Goal: Task Accomplishment & Management: Manage account settings

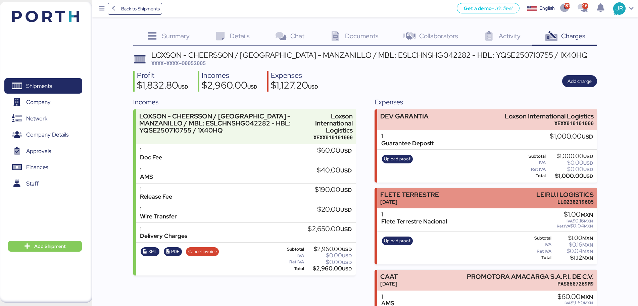
click at [449, 197] on div "[PERSON_NAME] TERRESTRE [DATE] LEIRU.I LOGISTICS LLO2302196Q5" at bounding box center [487, 198] width 220 height 20
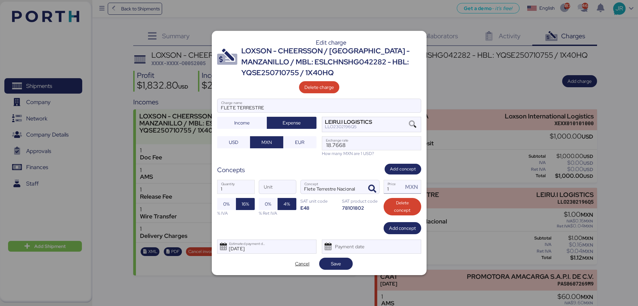
click at [398, 188] on input "1" at bounding box center [393, 186] width 19 height 13
type input "45000"
click at [326, 268] on span "Save" at bounding box center [335, 263] width 23 height 9
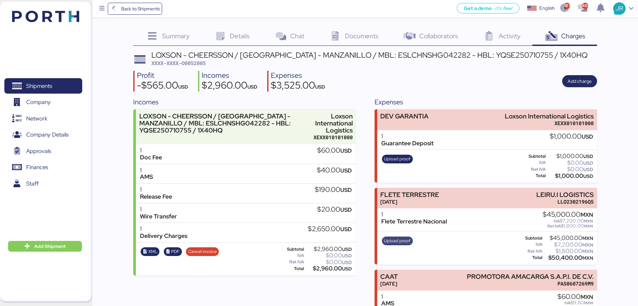
click at [392, 241] on span "Upload proof" at bounding box center [397, 240] width 26 height 7
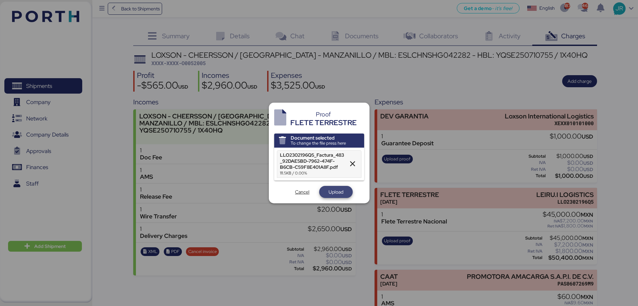
click at [327, 193] on span "Upload" at bounding box center [335, 191] width 23 height 9
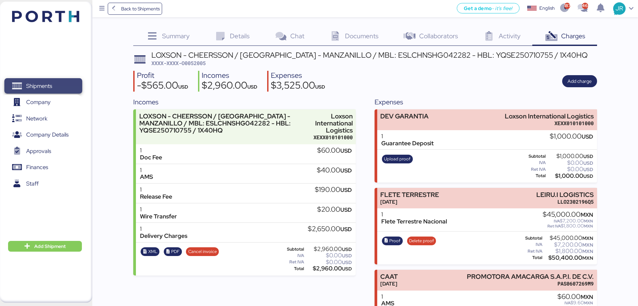
click at [58, 81] on span "Shipments" at bounding box center [43, 86] width 72 height 10
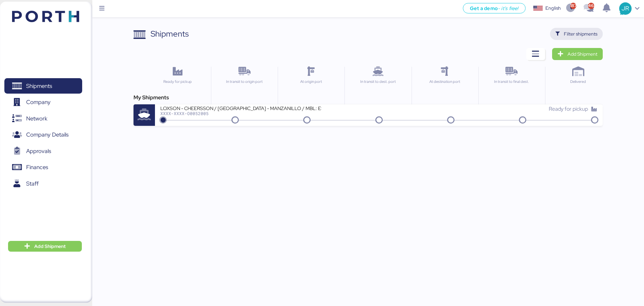
click at [562, 29] on div "Shipments Clear Filters Filter shipments Add Shipment Ready for pickup In trans…" at bounding box center [322, 63] width 644 height 126
click at [562, 30] on span "Filter shipments" at bounding box center [576, 33] width 42 height 9
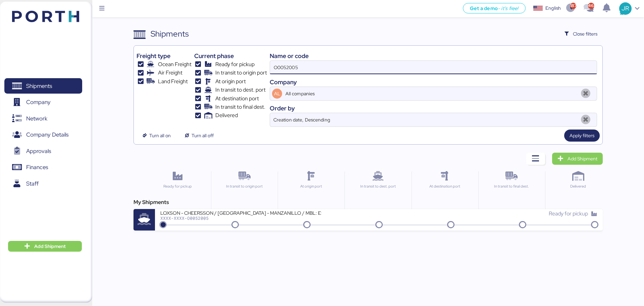
drag, startPoint x: 317, startPoint y: 65, endPoint x: 237, endPoint y: 64, distance: 80.2
click at [238, 65] on div "Freight type Ocean Freight Air Freight Land Freight Current phase Ready for pic…" at bounding box center [367, 87] width 463 height 78
paste input "1949"
type input "O0051949"
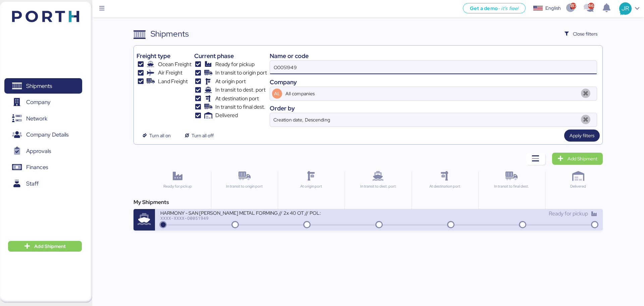
click at [200, 213] on div "HARMONY - SAN [PERSON_NAME] METAL FORMING // 2x 40 OT // POL: SHEKOU - POD: MAN…" at bounding box center [240, 213] width 161 height 6
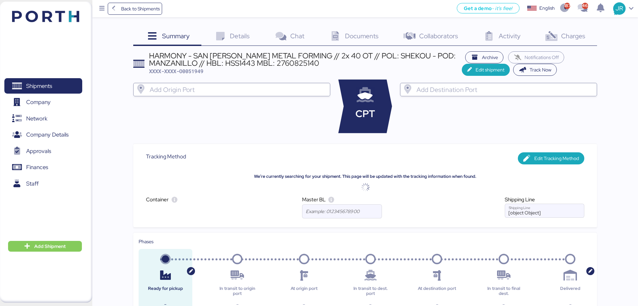
click at [558, 35] on icon at bounding box center [551, 37] width 14 height 10
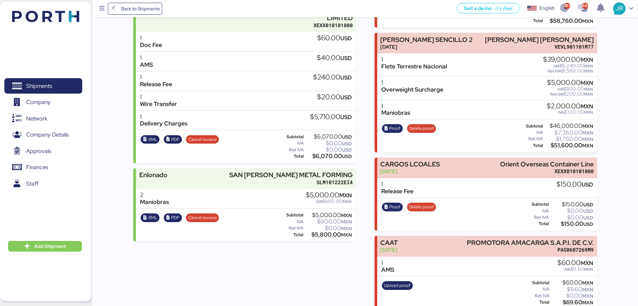
scroll to position [206, 0]
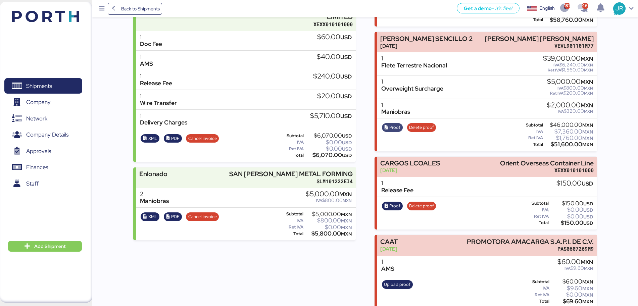
click at [393, 124] on span "Proof" at bounding box center [394, 127] width 11 height 7
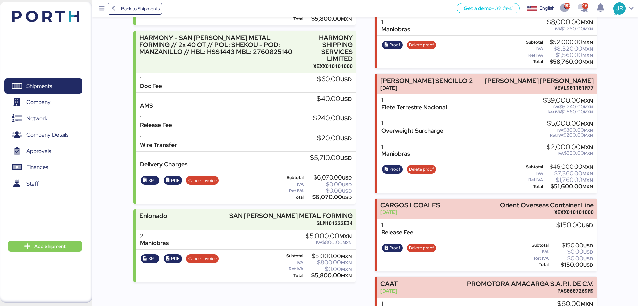
scroll to position [80, 0]
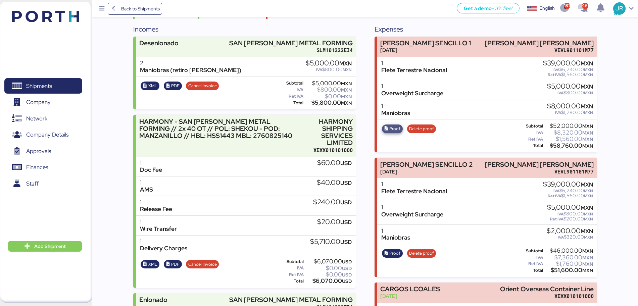
click at [393, 125] on span "Proof" at bounding box center [394, 128] width 11 height 7
click at [43, 84] on span "Shipments" at bounding box center [39, 86] width 26 height 10
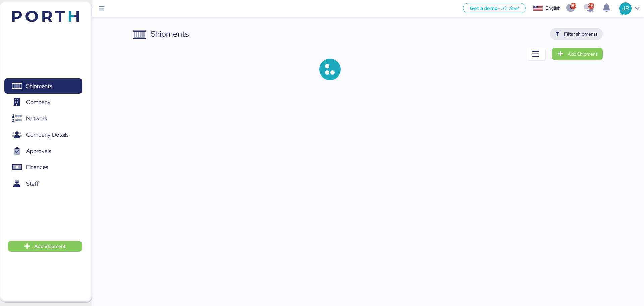
click at [562, 35] on span "Filter shipments" at bounding box center [576, 33] width 42 height 9
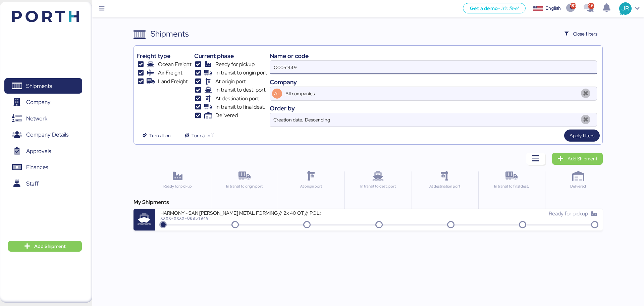
drag, startPoint x: 307, startPoint y: 74, endPoint x: 203, endPoint y: 73, distance: 104.3
click at [205, 74] on div "Freight type Ocean Freight Air Freight Land Freight Current phase Ready for pic…" at bounding box center [367, 87] width 463 height 78
paste input "89"
type input "O0051899"
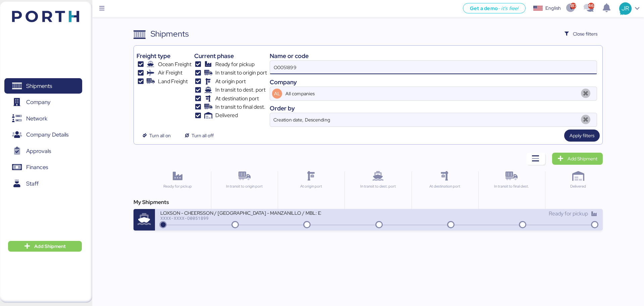
click at [184, 217] on div "XXXX-XXXX-O0051899" at bounding box center [240, 218] width 161 height 5
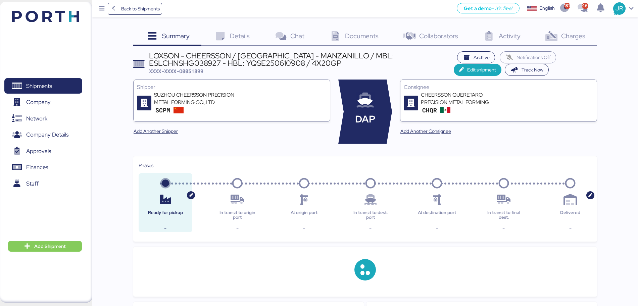
click at [574, 36] on span "Charges" at bounding box center [573, 36] width 24 height 9
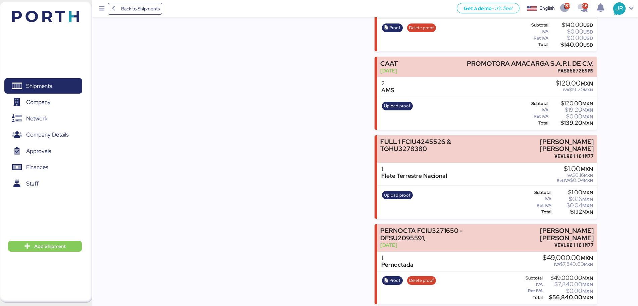
scroll to position [503, 0]
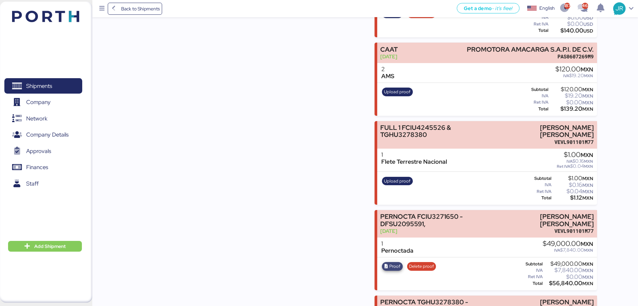
click at [391, 265] on span "Proof" at bounding box center [394, 266] width 11 height 7
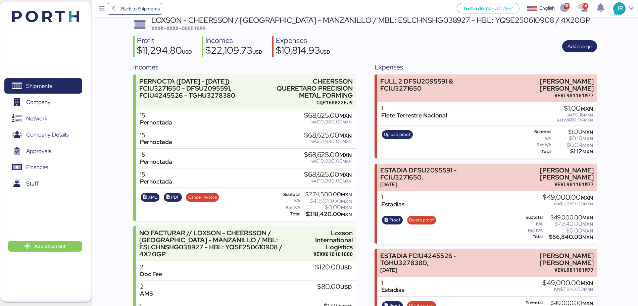
scroll to position [0, 0]
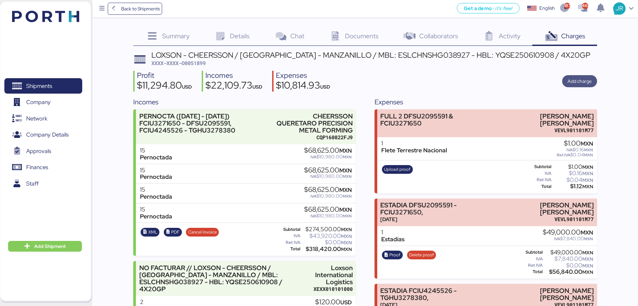
click at [574, 86] on span "Add charge" at bounding box center [579, 80] width 24 height 9
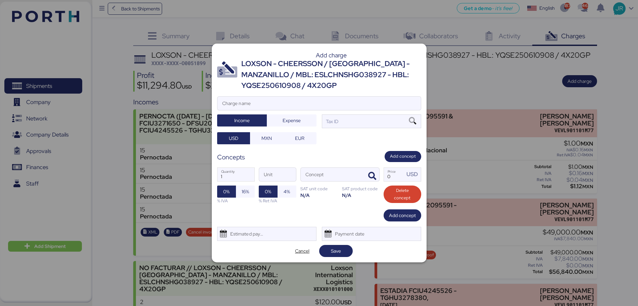
click at [281, 92] on div "Add charge LOXSON - CHEERSSON / [GEOGRAPHIC_DATA] - MANZANILLO / MBL: ESLCHNSHG…" at bounding box center [319, 153] width 215 height 219
click at [275, 104] on input "Charge name" at bounding box center [318, 103] width 203 height 13
paste input "O0051899, FCIU4245526 - TGHU3278380, ESTADIA DENTRO DE PUERTO ([GEOGRAPHIC_DATA…"
type input "O0051899, FCIU4245526 - TGHU3278380, ESTADIA DENTRO DE PUERTO ([GEOGRAPHIC_DATA…"
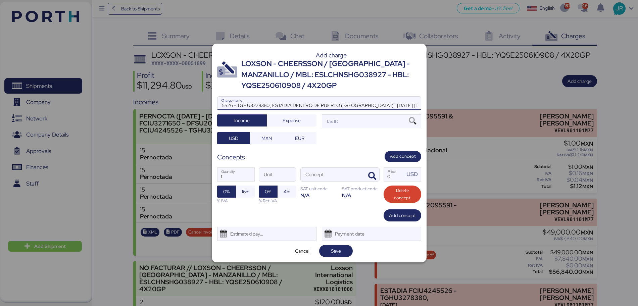
scroll to position [0, 0]
click at [412, 118] on icon at bounding box center [411, 120] width 11 height 7
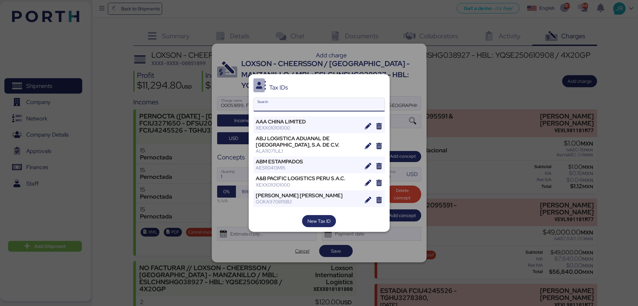
click at [285, 104] on input "Search" at bounding box center [319, 104] width 131 height 13
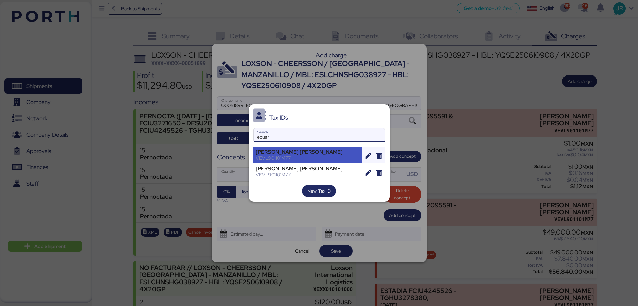
type input "eduar"
click at [294, 147] on div "[PERSON_NAME] [PERSON_NAME] VEVL901101M77" at bounding box center [307, 155] width 109 height 17
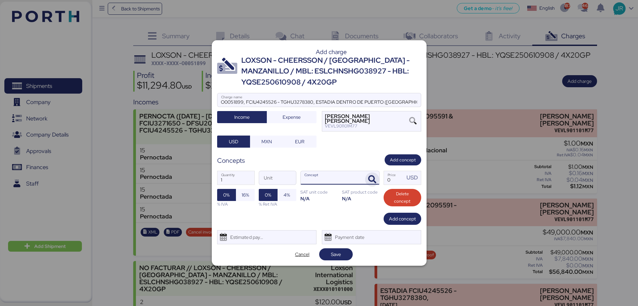
click at [369, 176] on icon "button" at bounding box center [372, 179] width 8 height 8
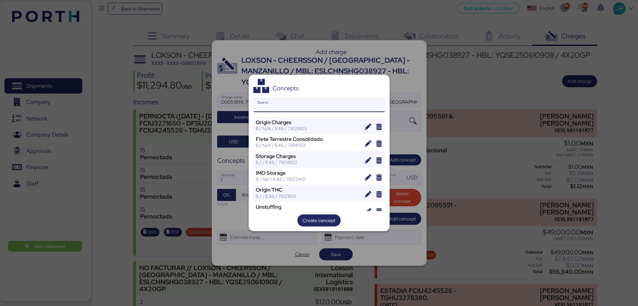
click at [291, 111] on input "Search" at bounding box center [319, 105] width 131 height 13
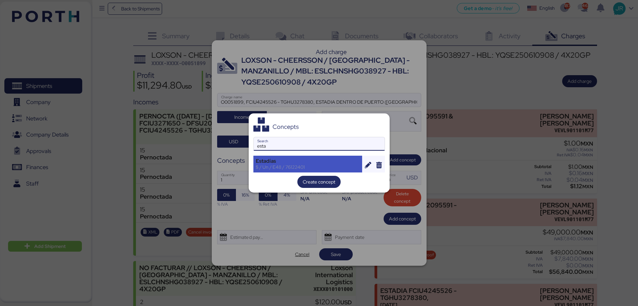
type input "esta"
click at [292, 160] on div "Estadías" at bounding box center [308, 161] width 104 height 6
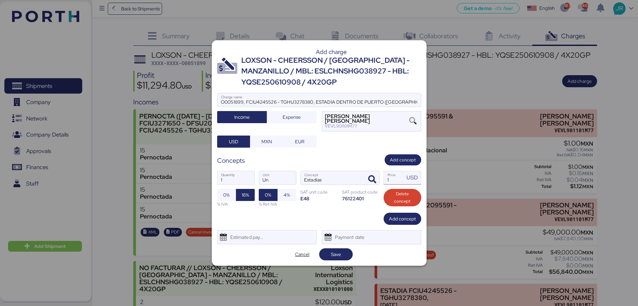
click at [401, 179] on input "1" at bounding box center [394, 177] width 21 height 13
type input "49000"
click at [239, 239] on div "Estimated payment date" at bounding box center [245, 236] width 40 height 13
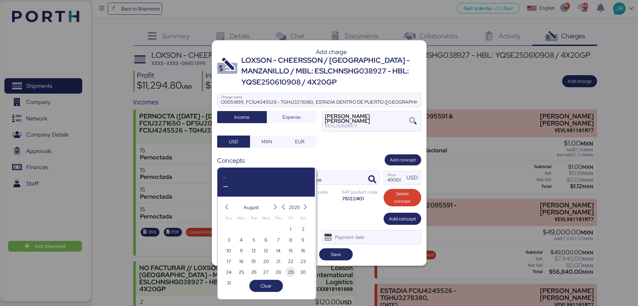
click at [290, 271] on span "29" at bounding box center [291, 272] width 6 height 8
type input "[DATE]"
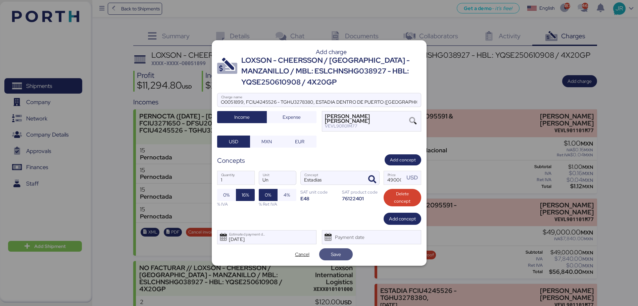
click at [341, 254] on span "Save" at bounding box center [335, 254] width 23 height 9
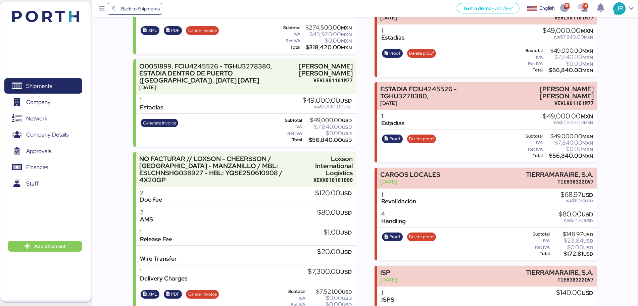
scroll to position [201, 0]
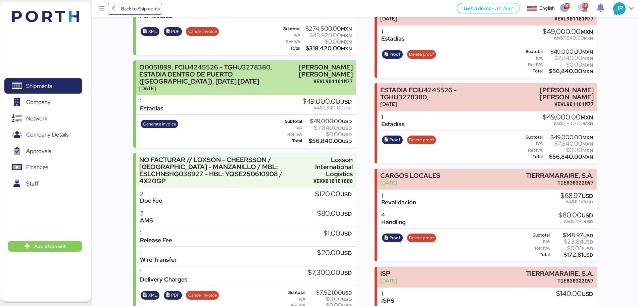
click at [249, 85] on div "O0051899, FCIU4245526 - TGHU3278380, ESTADIA DENTRO DE PUERTO ([GEOGRAPHIC_DATA…" at bounding box center [217, 74] width 157 height 21
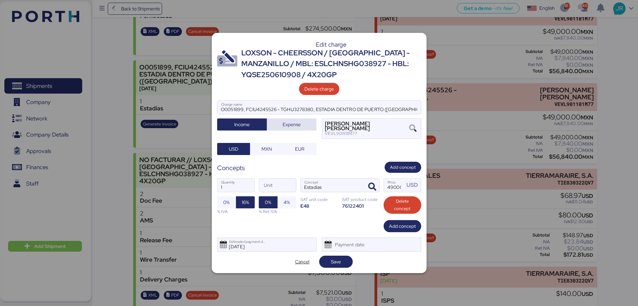
click at [292, 123] on span "Expense" at bounding box center [291, 124] width 18 height 8
click at [339, 263] on span "Save" at bounding box center [336, 262] width 10 height 8
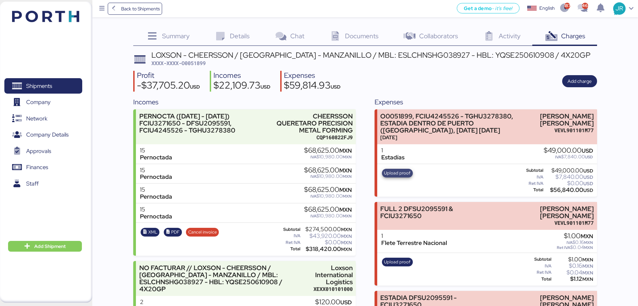
click at [402, 172] on span "Upload proof" at bounding box center [397, 172] width 26 height 7
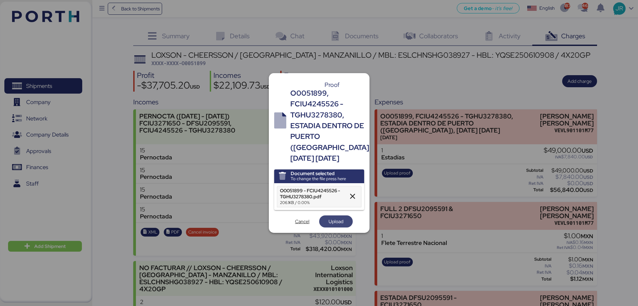
click at [338, 220] on span "Upload" at bounding box center [335, 221] width 15 height 8
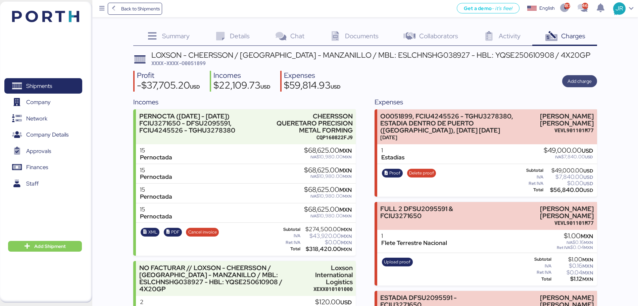
click at [575, 79] on span "Add charge" at bounding box center [579, 81] width 24 height 8
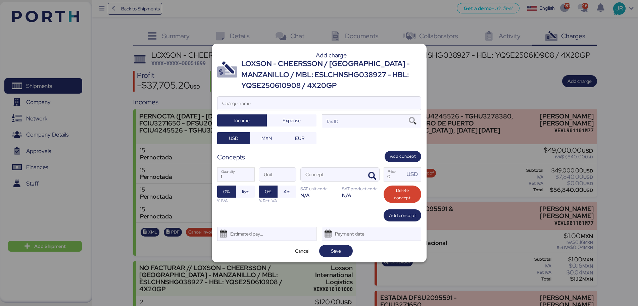
click at [270, 104] on input "Charge name" at bounding box center [318, 103] width 203 height 13
paste input "O0051899, DFSU2095591 - FCIU3271650. [GEOGRAPHIC_DATA] ([GEOGRAPHIC_DATA]) , [D…"
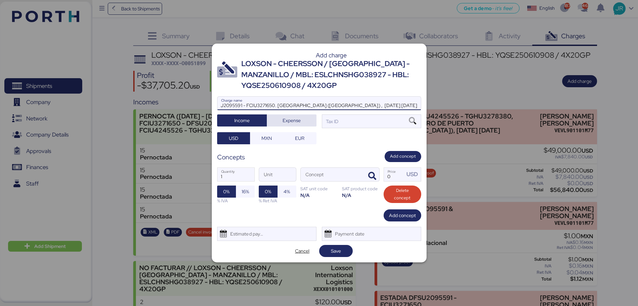
type input "O0051899, DFSU2095591 - FCIU3271650. [GEOGRAPHIC_DATA] ([GEOGRAPHIC_DATA]) , [D…"
click at [287, 123] on span "Expense" at bounding box center [291, 120] width 18 height 8
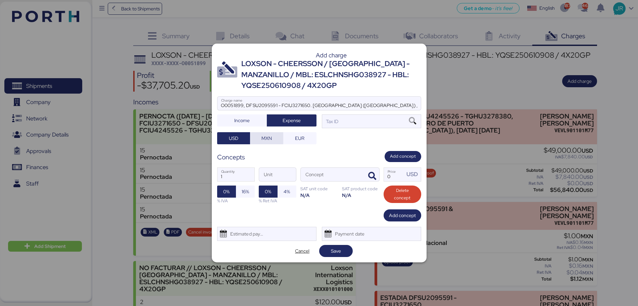
click at [269, 136] on span "MXN" at bounding box center [266, 138] width 10 height 8
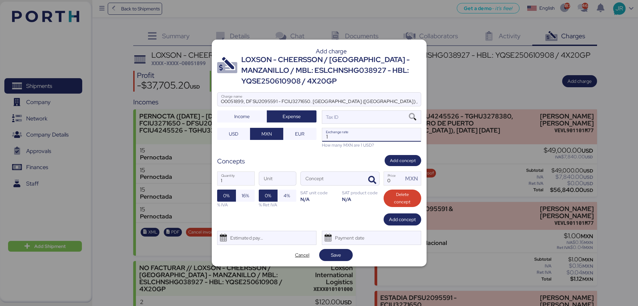
click at [341, 140] on input "1" at bounding box center [371, 134] width 99 height 13
paste input "18.7668"
type input "18.7668"
click at [328, 100] on input "O0051899, DFSU2095591 - FCIU3271650. [GEOGRAPHIC_DATA] ([GEOGRAPHIC_DATA]) , [D…" at bounding box center [318, 99] width 203 height 13
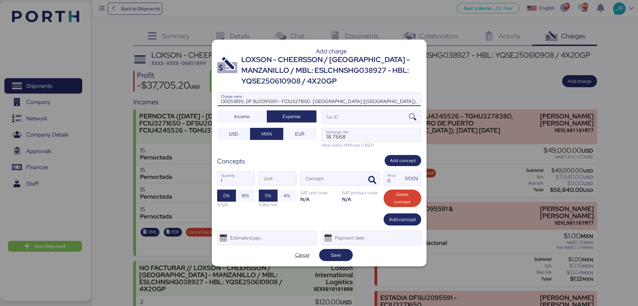
click at [328, 99] on input "O0051899, DFSU2095591 - FCIU3271650. [GEOGRAPHIC_DATA] ([GEOGRAPHIC_DATA]) , [D…" at bounding box center [318, 99] width 203 height 13
click at [464, 82] on div at bounding box center [319, 153] width 638 height 306
click at [411, 115] on icon at bounding box center [411, 116] width 11 height 7
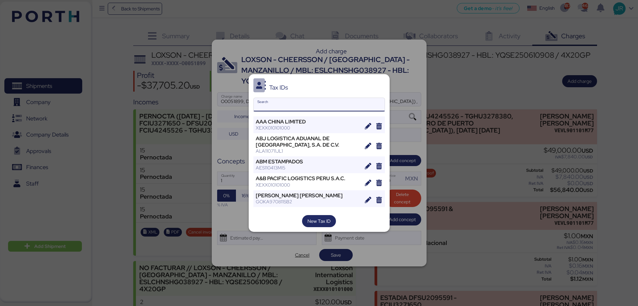
click at [275, 111] on input "Search" at bounding box center [319, 104] width 131 height 13
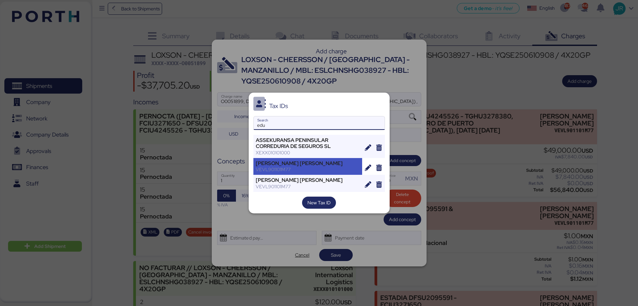
type input "edu"
click at [274, 166] on div "[PERSON_NAME] [PERSON_NAME]" at bounding box center [308, 163] width 104 height 6
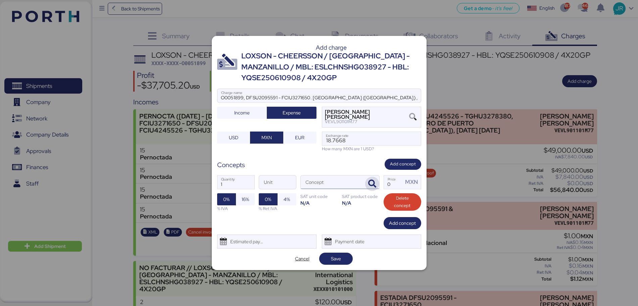
click at [372, 185] on icon "button" at bounding box center [372, 184] width 8 height 8
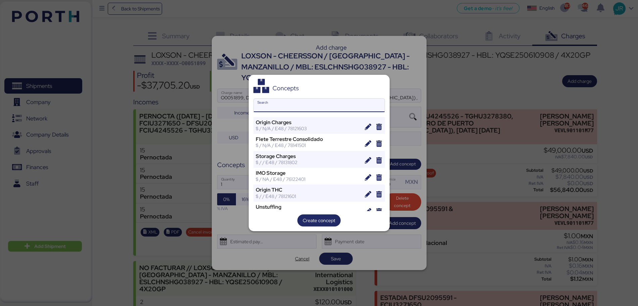
click at [308, 109] on input "Search" at bounding box center [319, 105] width 131 height 13
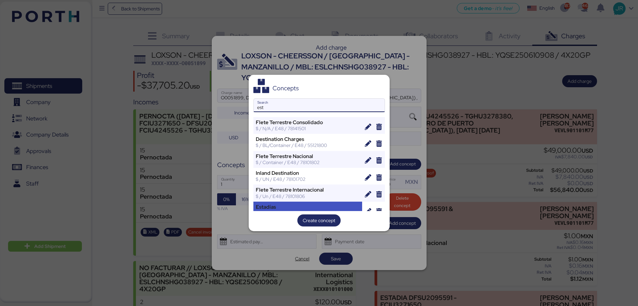
type input "est"
click at [283, 205] on div "Estadías" at bounding box center [308, 207] width 104 height 6
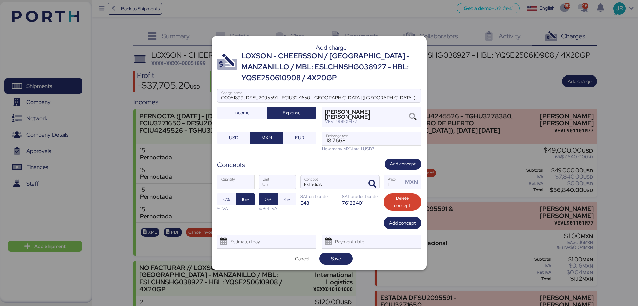
click at [395, 188] on input "1" at bounding box center [393, 181] width 19 height 13
type input "49000"
click at [288, 236] on div "Estimated payment date" at bounding box center [266, 241] width 99 height 14
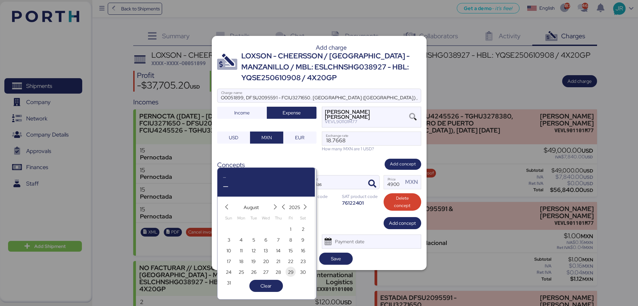
click at [289, 272] on span "29" at bounding box center [291, 272] width 6 height 8
type input "[DATE]"
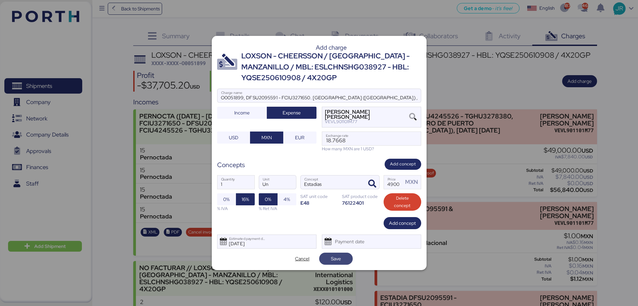
click at [339, 257] on span "Save" at bounding box center [336, 259] width 10 height 8
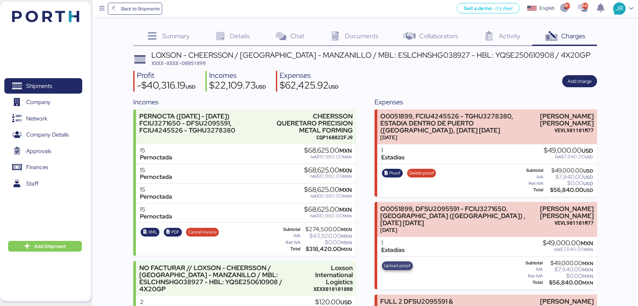
click at [401, 266] on span "Upload proof" at bounding box center [397, 265] width 26 height 7
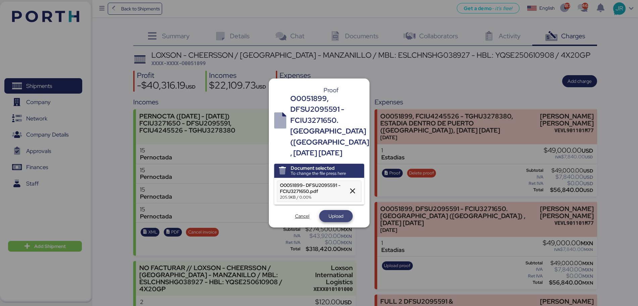
click at [338, 219] on span "Upload" at bounding box center [335, 216] width 15 height 8
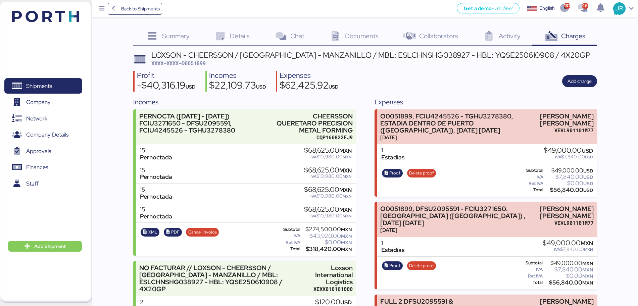
click at [198, 64] on span "XXXX-XXXX-O0051899" at bounding box center [178, 63] width 54 height 7
copy span "O0051899"
click at [403, 77] on div "Profit -$40,316.19 USD Incomes $22,109.73 USD Expenses $62,425.92 USD Add charge" at bounding box center [364, 81] width 463 height 21
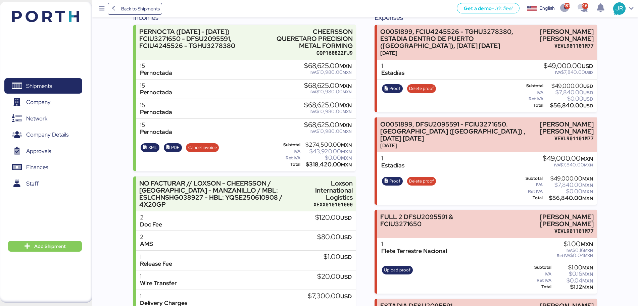
scroll to position [84, 0]
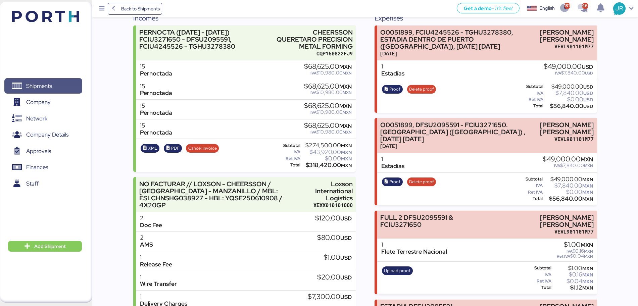
click at [45, 84] on span "Shipments" at bounding box center [39, 86] width 26 height 10
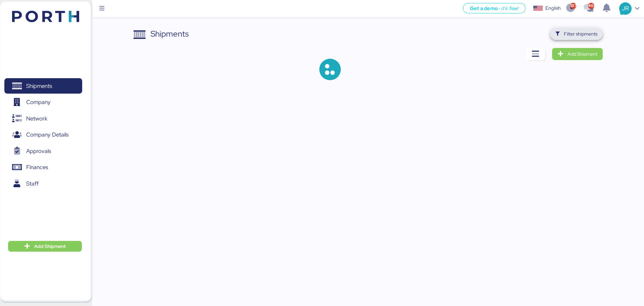
click at [569, 32] on span "Filter shipments" at bounding box center [581, 34] width 34 height 8
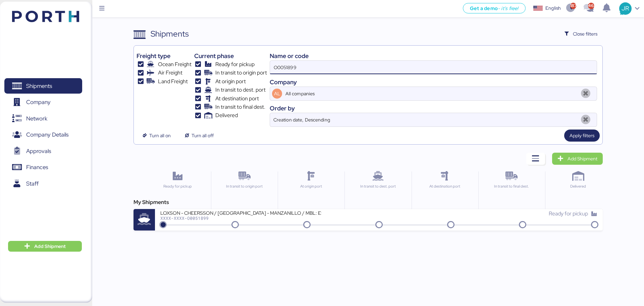
drag, startPoint x: 343, startPoint y: 64, endPoint x: 260, endPoint y: 66, distance: 83.2
click at [262, 66] on div "Freight type Ocean Freight Air Freight Land Freight Current phase Ready for pic…" at bounding box center [367, 87] width 463 height 78
paste input "949"
type input "O0051949"
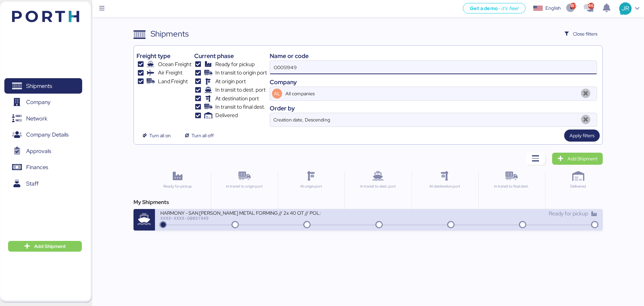
click at [203, 216] on div "XXXX-XXXX-O0051949" at bounding box center [240, 218] width 161 height 5
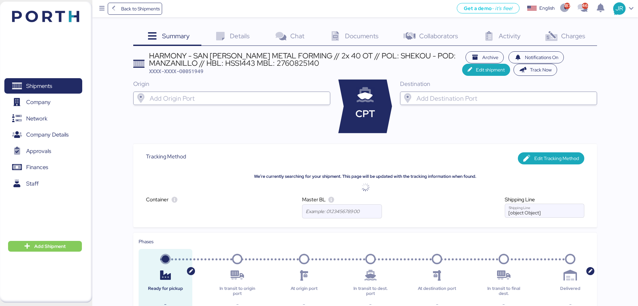
click at [570, 37] on span "Charges" at bounding box center [573, 36] width 24 height 9
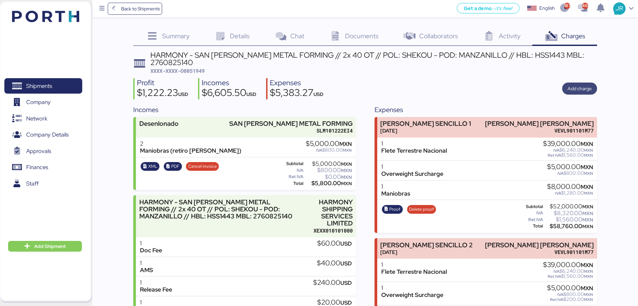
click at [576, 85] on span "Add charge" at bounding box center [579, 88] width 24 height 9
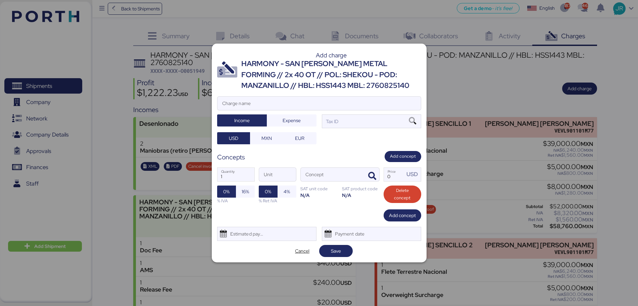
click at [234, 113] on div at bounding box center [318, 113] width 203 height 7
click at [234, 110] on input "Charge name" at bounding box center [318, 103] width 203 height 13
click at [235, 103] on input "Charge name" at bounding box center [318, 103] width 203 height 13
paste input "OOCU0168783"
click at [248, 105] on input "MANIOBRAOOCU0168783" at bounding box center [318, 103] width 203 height 13
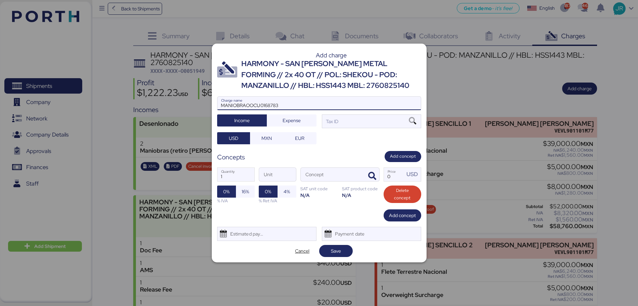
click at [244, 106] on input "MANIOBRAOOCU0168783" at bounding box center [318, 103] width 203 height 13
type input "MANIOBR AOOCU0168783"
click at [287, 119] on span "Expense" at bounding box center [291, 120] width 18 height 8
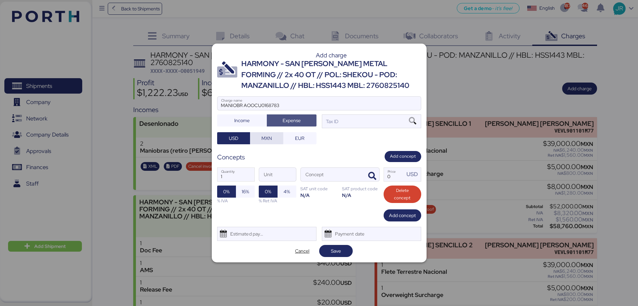
click at [279, 140] on span "MXN" at bounding box center [266, 138] width 33 height 12
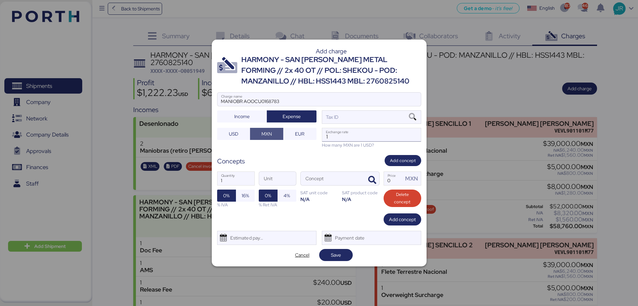
click at [334, 135] on input "1" at bounding box center [371, 134] width 99 height 13
paste input "18.7668"
type input "18.7668"
click at [372, 181] on icon "button" at bounding box center [372, 180] width 8 height 8
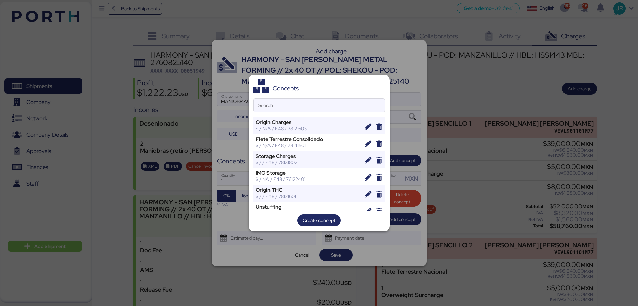
click at [285, 107] on input "Search" at bounding box center [319, 105] width 131 height 13
type input "E"
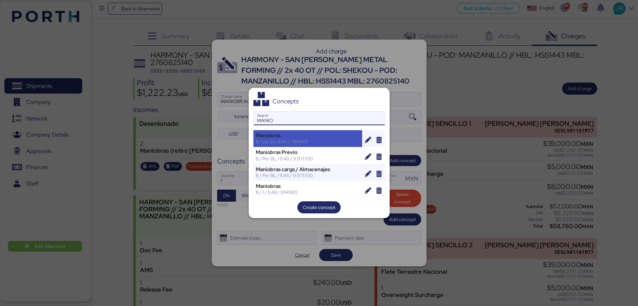
type input "MANIO"
click at [285, 144] on div "$ / per bl / E48 / 76111801" at bounding box center [308, 142] width 104 height 6
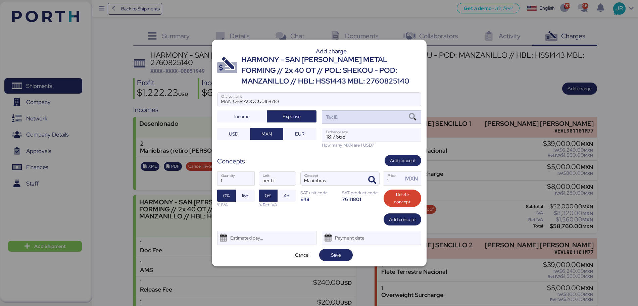
click at [412, 119] on icon at bounding box center [411, 116] width 11 height 7
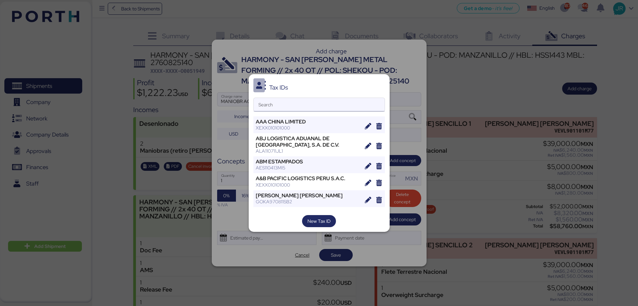
click at [272, 105] on input "Search" at bounding box center [319, 104] width 131 height 13
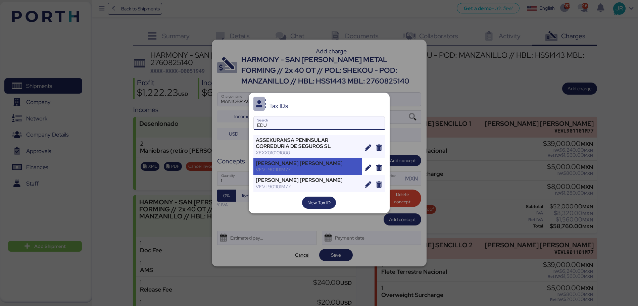
type input "EDU"
click at [274, 162] on div "[PERSON_NAME] [PERSON_NAME]" at bounding box center [308, 163] width 104 height 6
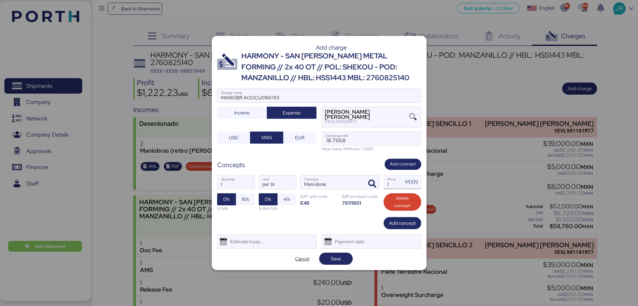
click at [393, 185] on input "1" at bounding box center [393, 181] width 19 height 13
type input "2000"
click at [252, 196] on span "16%" at bounding box center [245, 199] width 19 height 12
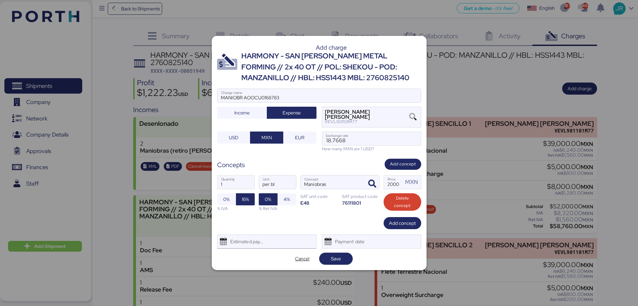
click at [249, 245] on div "Estimated payment date" at bounding box center [245, 241] width 40 height 13
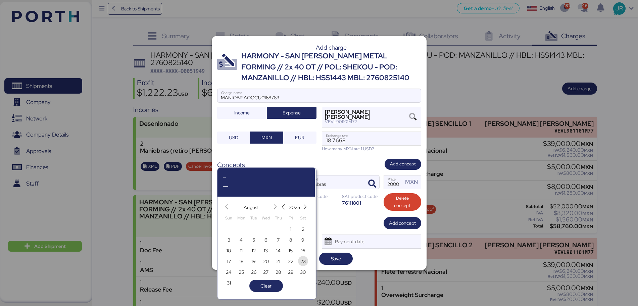
click at [305, 262] on span "23" at bounding box center [302, 261] width 5 height 8
type input "[DATE]"
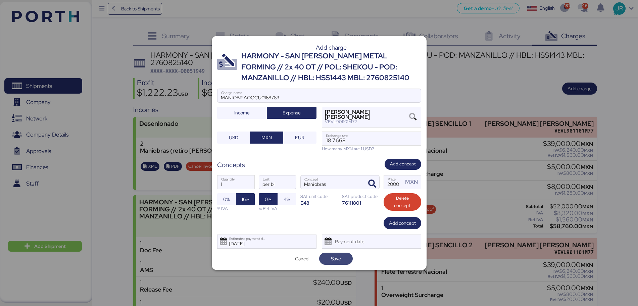
click at [335, 258] on span "Save" at bounding box center [336, 259] width 10 height 8
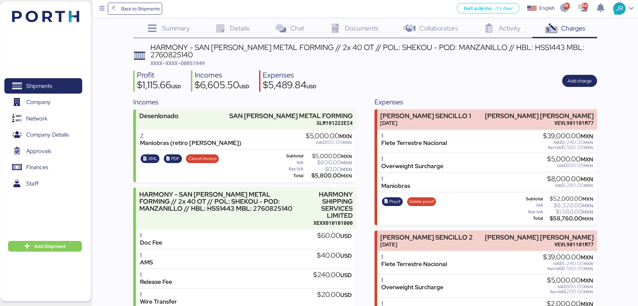
scroll to position [284, 0]
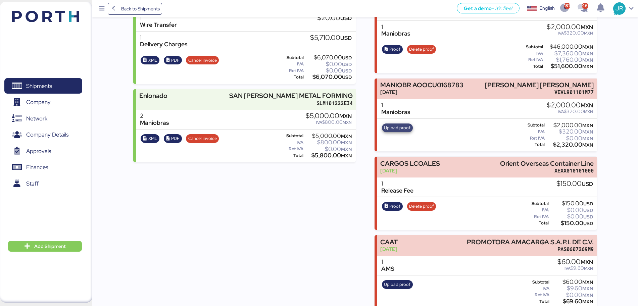
click at [398, 124] on span "Upload proof" at bounding box center [397, 127] width 26 height 7
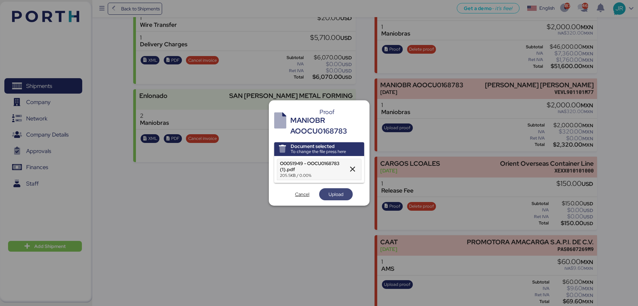
click at [333, 192] on span "Upload" at bounding box center [335, 194] width 15 height 8
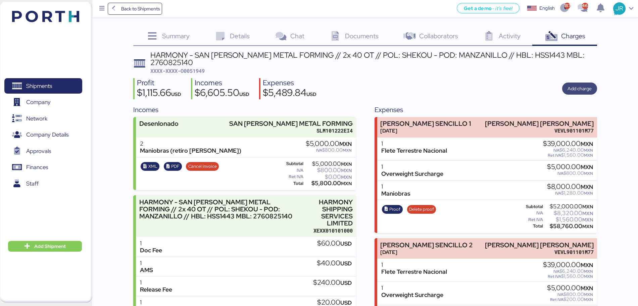
click at [574, 85] on span "Add charge" at bounding box center [579, 89] width 24 height 8
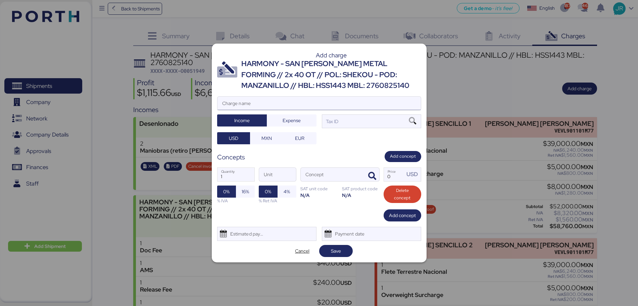
click at [254, 107] on input "Charge name" at bounding box center [318, 103] width 203 height 13
paste input "OOCU0168818"
type input "MANIOBRA OOCU0168818"
click at [283, 119] on span "Expense" at bounding box center [291, 120] width 18 height 8
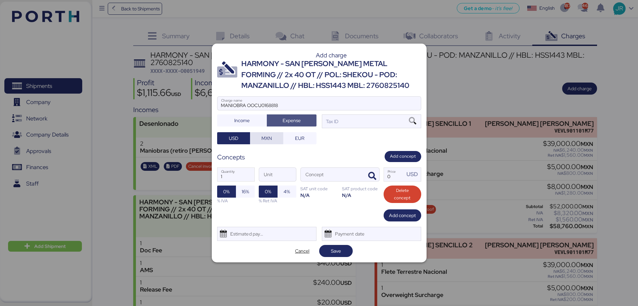
click at [271, 134] on span "MXN" at bounding box center [266, 138] width 10 height 8
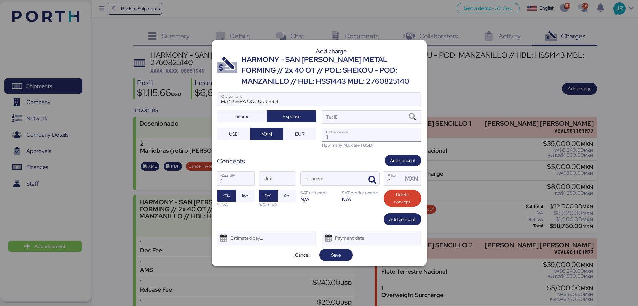
click at [346, 134] on input "1" at bounding box center [371, 134] width 99 height 13
paste input "18.7668"
type input "18.7668"
click at [369, 181] on icon "button" at bounding box center [372, 180] width 8 height 8
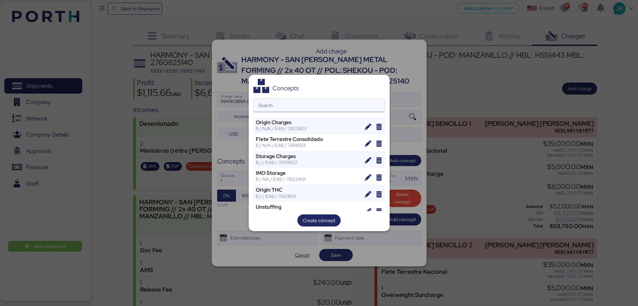
click at [257, 105] on input "Search" at bounding box center [319, 105] width 131 height 13
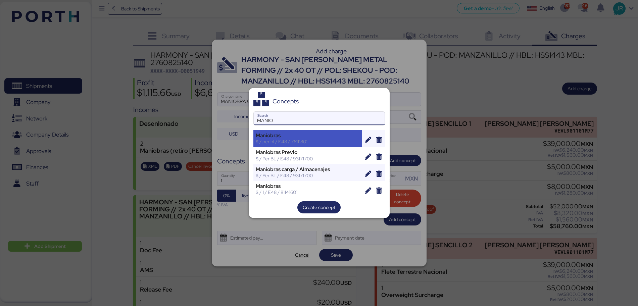
type input "MANIO"
click at [275, 137] on div "Maniobras" at bounding box center [308, 135] width 104 height 6
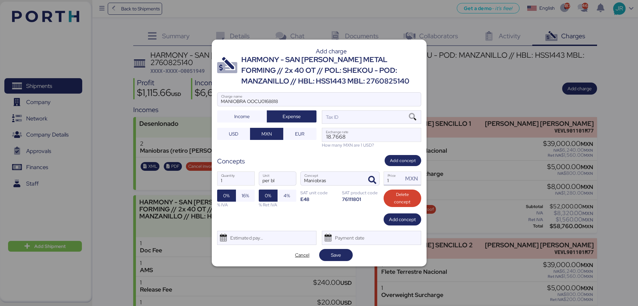
click at [392, 182] on input "1" at bounding box center [393, 178] width 19 height 13
type input "2000"
click at [413, 115] on icon at bounding box center [411, 116] width 11 height 7
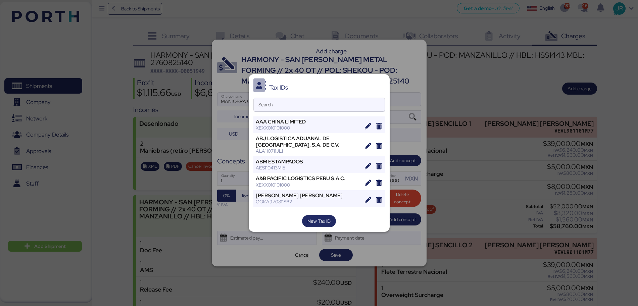
click at [272, 104] on input "Search" at bounding box center [319, 104] width 131 height 13
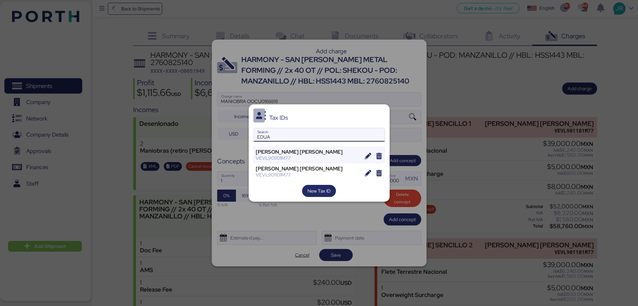
type input "EDUA"
click at [287, 157] on div "VEVL901101M77" at bounding box center [308, 158] width 104 height 6
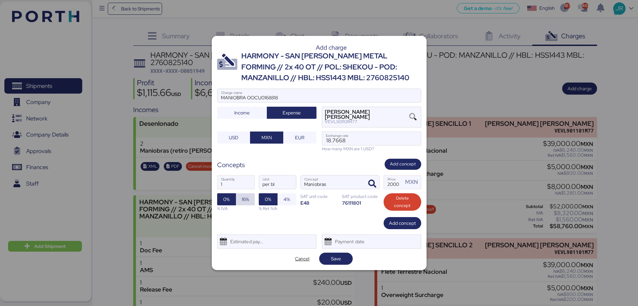
click at [240, 198] on span "16%" at bounding box center [245, 199] width 19 height 12
click at [242, 236] on div "Estimated payment date" at bounding box center [245, 241] width 40 height 13
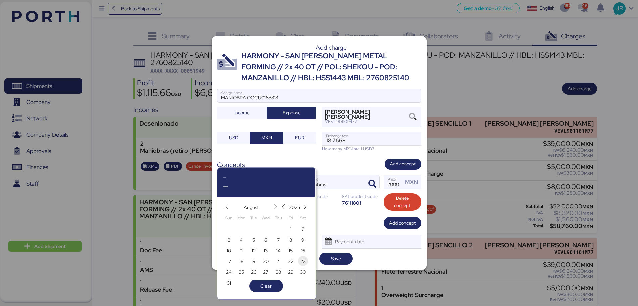
click at [301, 263] on span "23" at bounding box center [302, 261] width 5 height 8
type input "[DATE]"
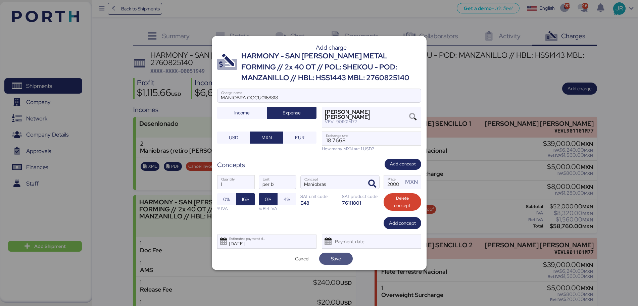
click at [335, 259] on span "Save" at bounding box center [336, 259] width 10 height 8
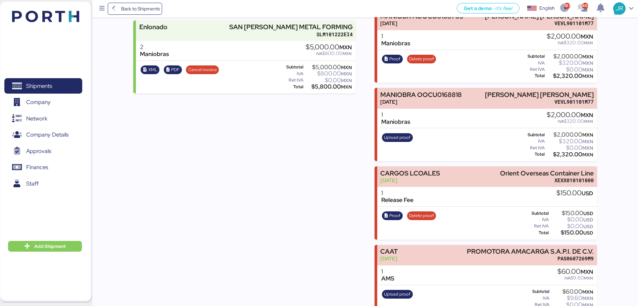
scroll to position [363, 0]
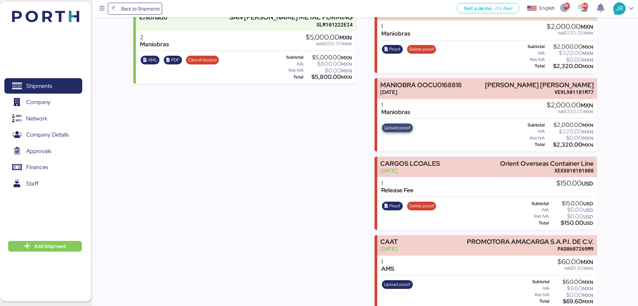
click at [391, 124] on span "Upload proof" at bounding box center [397, 127] width 26 height 7
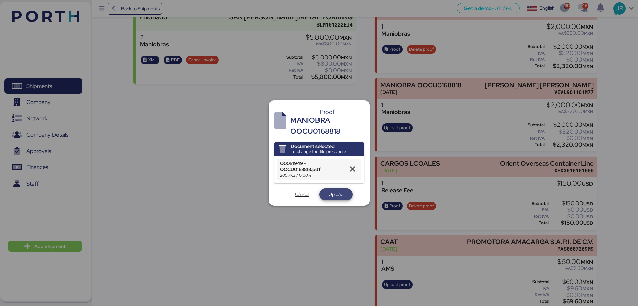
click at [340, 197] on span "Upload" at bounding box center [335, 194] width 15 height 8
